Goal: Find specific page/section: Find specific page/section

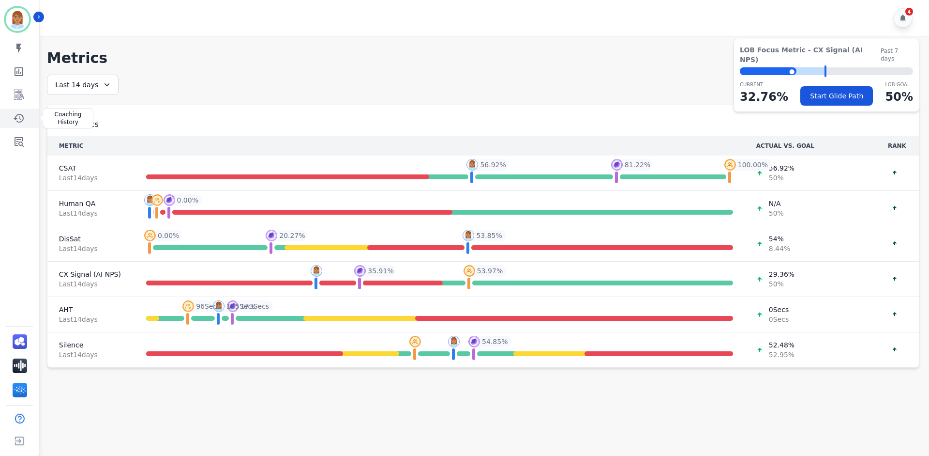
click at [19, 114] on icon "Sidebar" at bounding box center [19, 118] width 10 height 9
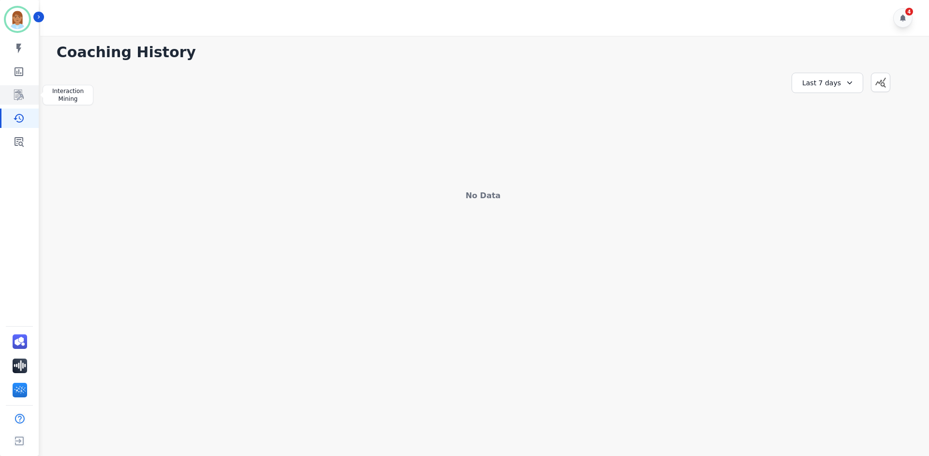
click at [20, 98] on icon "Sidebar" at bounding box center [19, 95] width 12 height 12
click at [20, 138] on icon "Sidebar" at bounding box center [19, 142] width 9 height 10
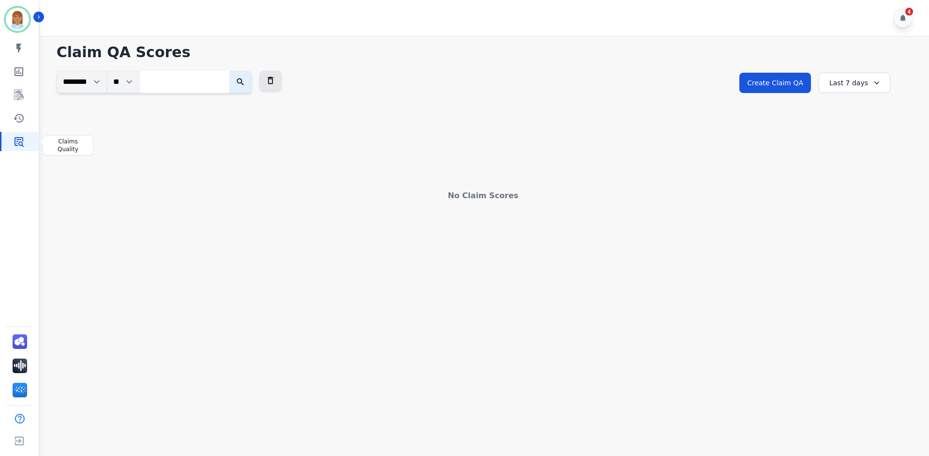
click at [26, 146] on link "Sidebar" at bounding box center [19, 141] width 37 height 19
click at [842, 75] on div "Last 7 days" at bounding box center [855, 83] width 72 height 20
click at [857, 155] on li "Last 14 days" at bounding box center [861, 154] width 48 height 10
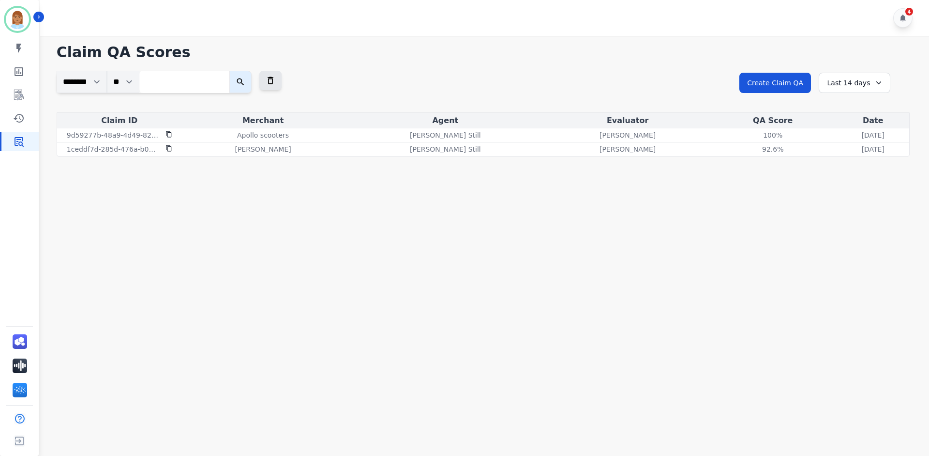
click at [872, 77] on div "Last 14 days" at bounding box center [855, 83] width 72 height 20
click at [871, 165] on li "Last 30 days" at bounding box center [861, 165] width 48 height 10
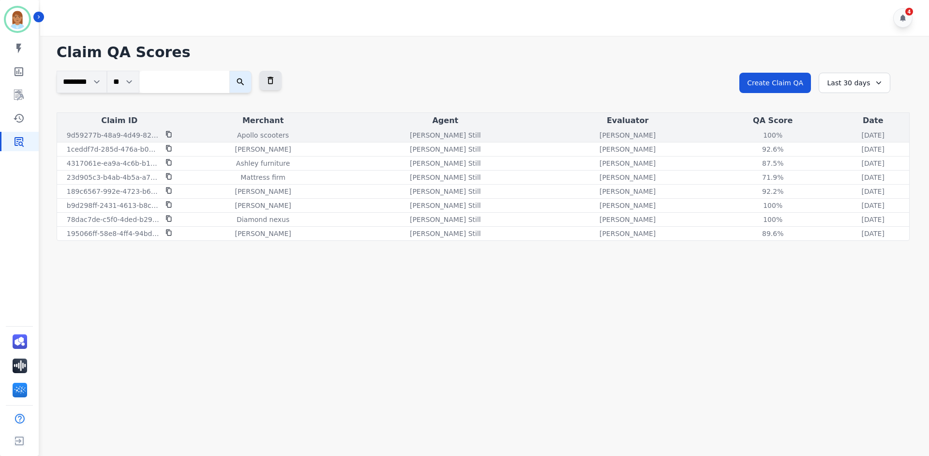
click at [169, 132] on icon at bounding box center [169, 134] width 7 height 7
click at [171, 83] on input "search" at bounding box center [184, 82] width 90 height 22
paste input "**********"
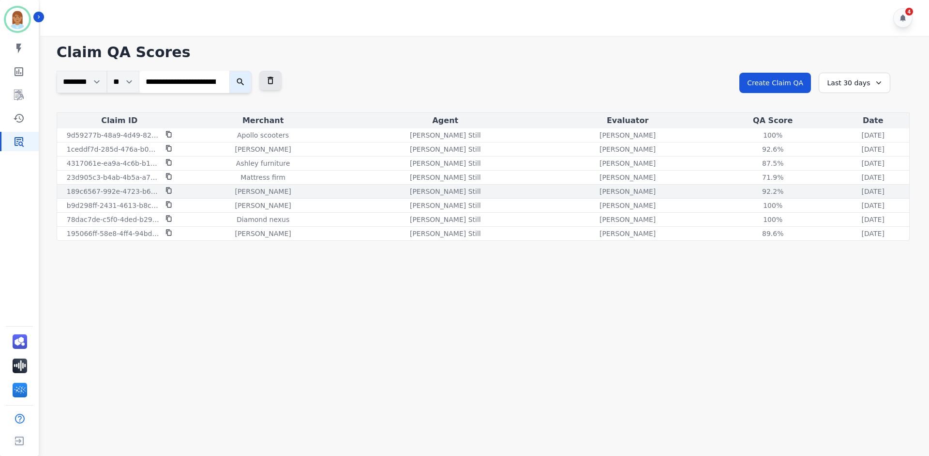
scroll to position [0, 65]
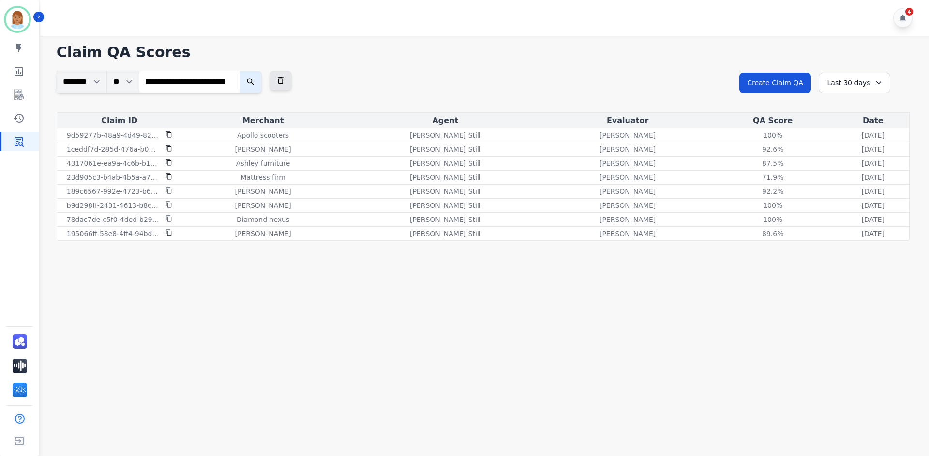
type input "**********"
click at [256, 74] on button "submit" at bounding box center [251, 82] width 22 height 22
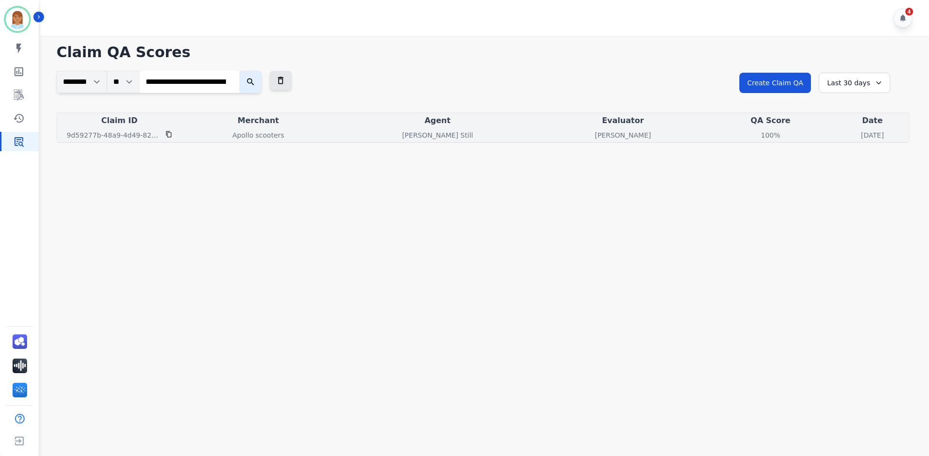
click at [167, 134] on icon at bounding box center [169, 134] width 7 height 7
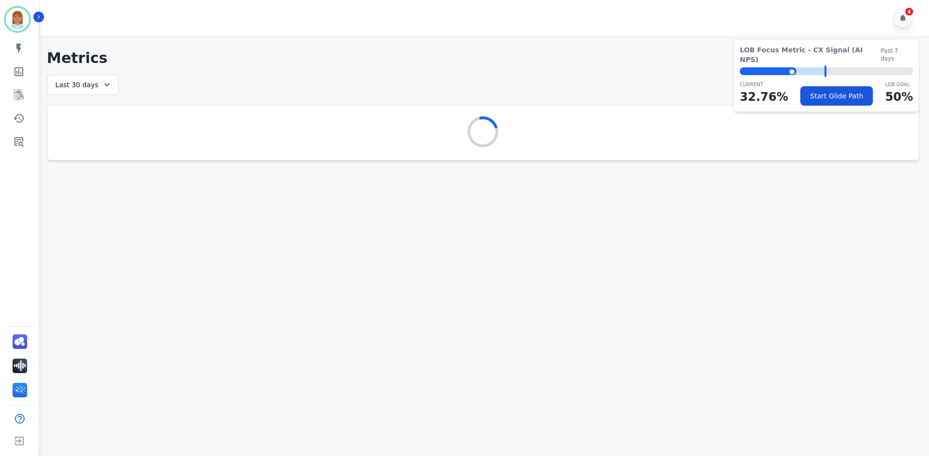
click at [83, 86] on div "Last 30 days" at bounding box center [83, 85] width 72 height 20
click at [21, 70] on icon "Sidebar" at bounding box center [19, 72] width 12 height 12
click at [117, 81] on div "Last 7 days" at bounding box center [83, 85] width 72 height 20
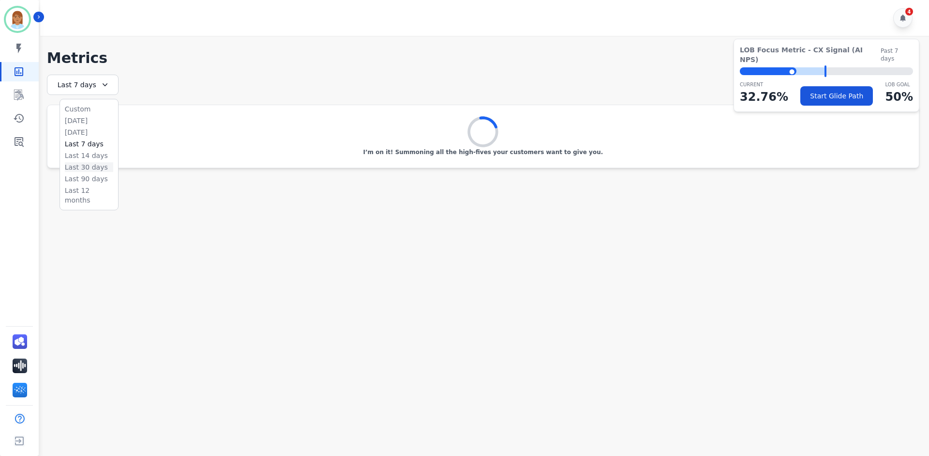
click at [87, 167] on li "Last 30 days" at bounding box center [89, 167] width 48 height 10
